Goal: Information Seeking & Learning: Check status

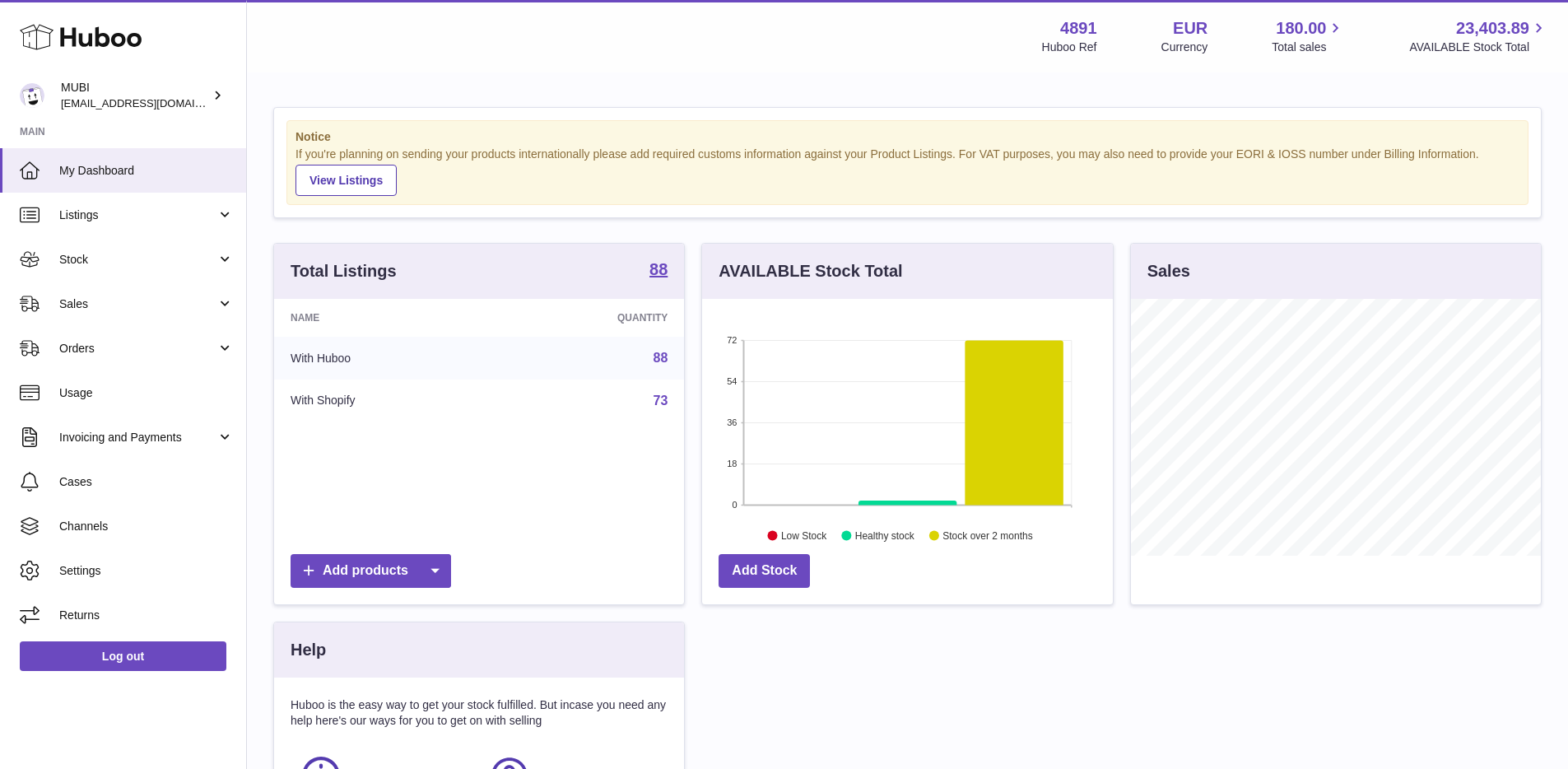
scroll to position [257, 410]
click at [136, 431] on span "Invoicing and Payments" at bounding box center [138, 437] width 158 height 16
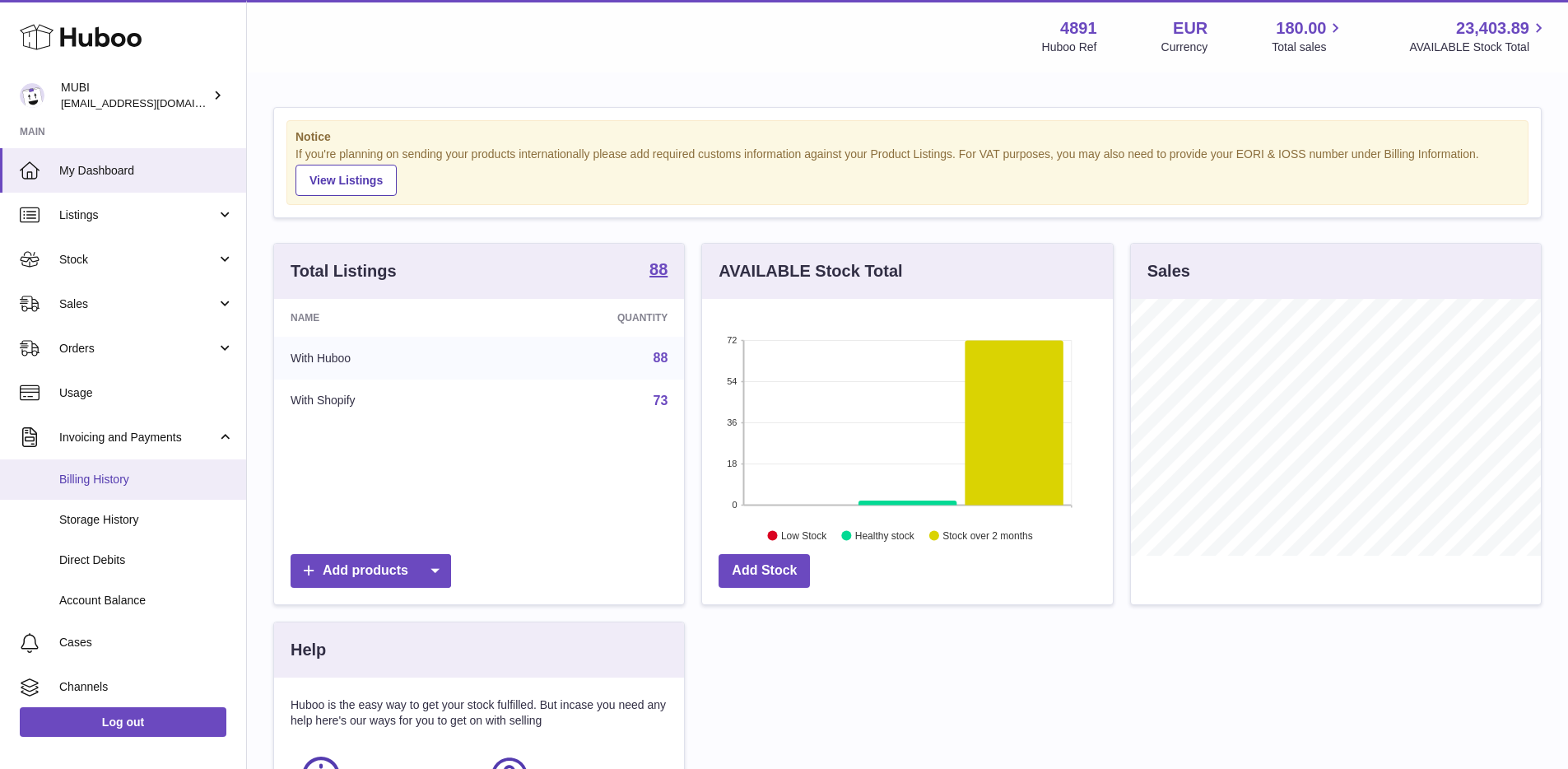
click at [109, 487] on link "Billing History" at bounding box center [123, 480] width 247 height 40
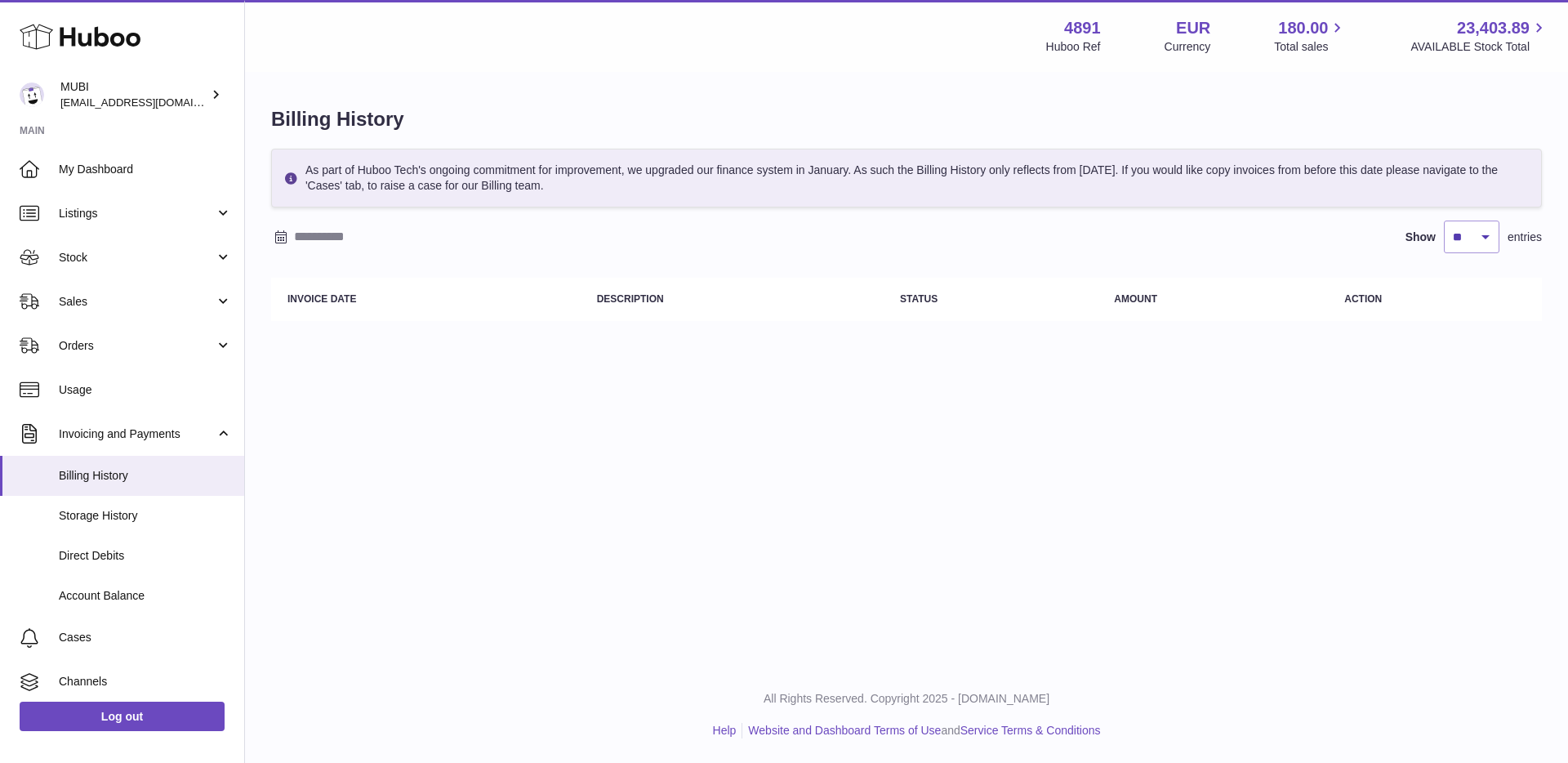
click at [517, 423] on div "Menu Huboo 4891 Huboo Ref EUR Currency 180.00 Total sales 23,403.89 AVAILABLE S…" at bounding box center [907, 333] width 1323 height 666
